Goal: Navigation & Orientation: Find specific page/section

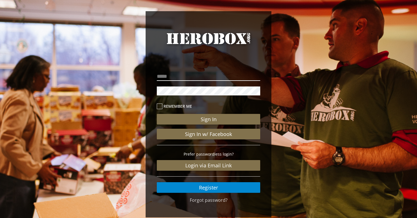
click at [221, 75] on input "email" at bounding box center [208, 76] width 103 height 9
type input "**********"
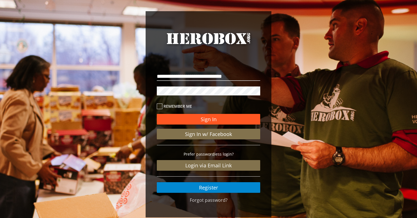
click at [234, 119] on button "Sign In" at bounding box center [208, 119] width 103 height 11
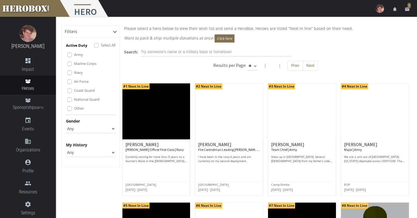
click at [379, 8] on img at bounding box center [380, 8] width 8 height 8
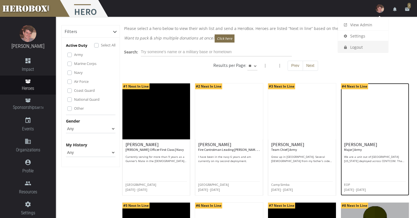
click at [395, 89] on img at bounding box center [375, 111] width 68 height 56
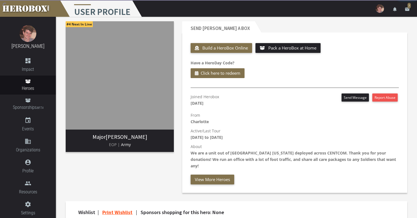
scroll to position [9, 0]
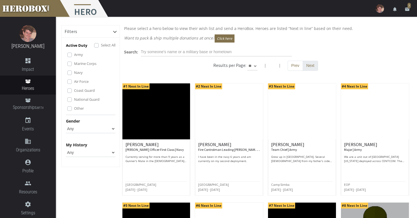
click at [308, 64] on button "Next" at bounding box center [310, 66] width 15 height 10
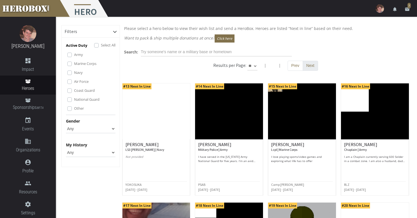
click at [307, 66] on button "Next" at bounding box center [310, 66] width 15 height 10
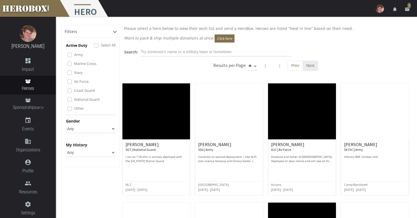
click at [309, 68] on button "Next" at bounding box center [310, 66] width 15 height 10
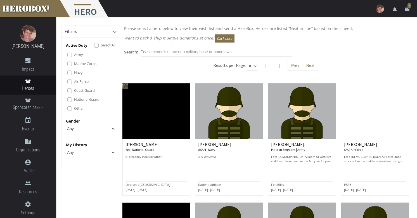
click at [309, 68] on button "Next" at bounding box center [310, 66] width 15 height 10
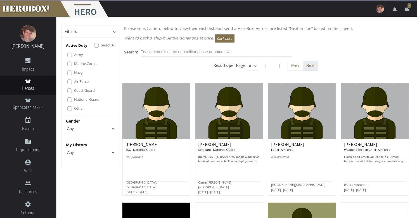
click at [309, 68] on button "Next" at bounding box center [310, 66] width 15 height 10
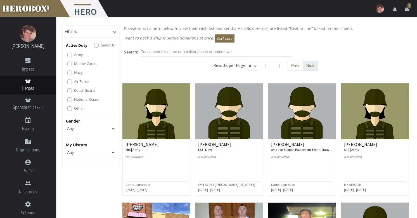
click at [309, 65] on button "Next" at bounding box center [310, 66] width 15 height 10
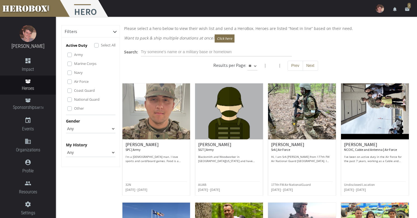
click at [381, 13] on img at bounding box center [380, 8] width 8 height 8
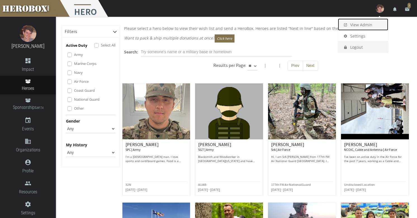
click at [372, 24] on link "launch View Admin" at bounding box center [363, 24] width 50 height 12
